Goal: Information Seeking & Learning: Learn about a topic

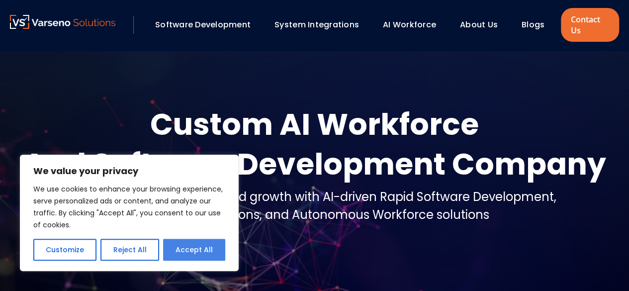
click at [211, 251] on button "Accept All" at bounding box center [194, 250] width 62 height 22
checkbox input "true"
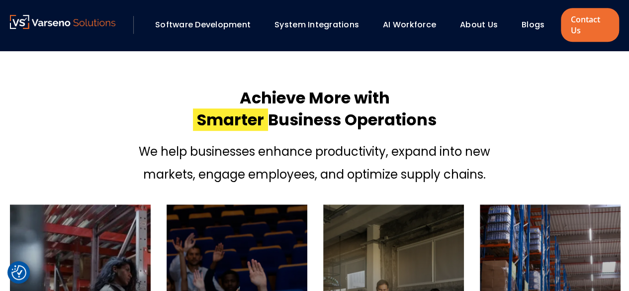
scroll to position [267, 0]
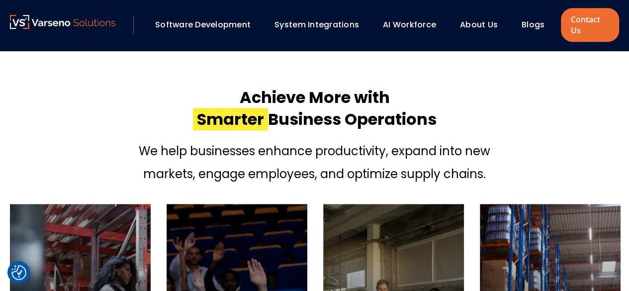
click at [236, 23] on link "Software Development" at bounding box center [203, 24] width 96 height 11
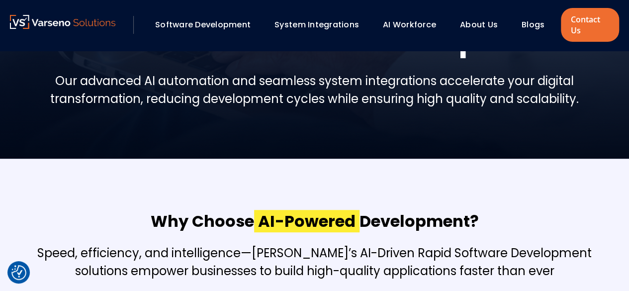
scroll to position [11, 0]
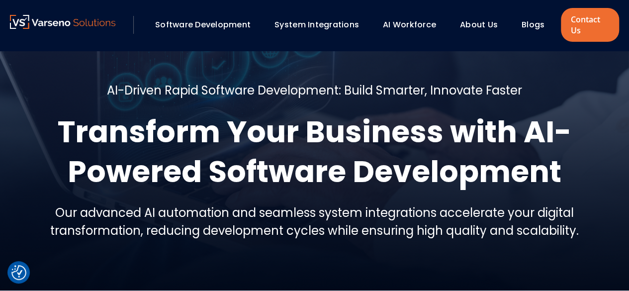
click at [333, 25] on link "System Integrations" at bounding box center [317, 24] width 85 height 11
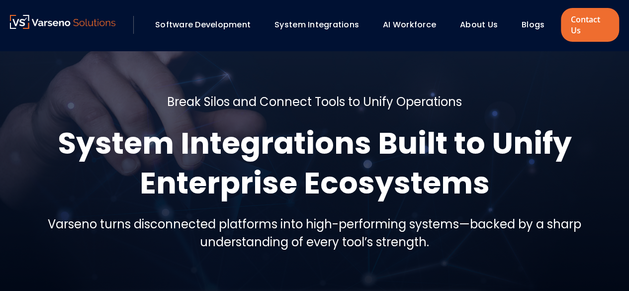
click at [479, 24] on link "About Us" at bounding box center [479, 24] width 38 height 11
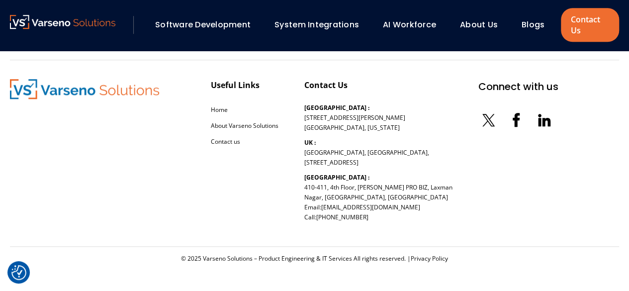
scroll to position [2287, 0]
click at [242, 199] on div "Useful Links Home About Varseno Solutions Contact us" at bounding box center [245, 153] width 68 height 148
